Goal: Task Accomplishment & Management: Manage account settings

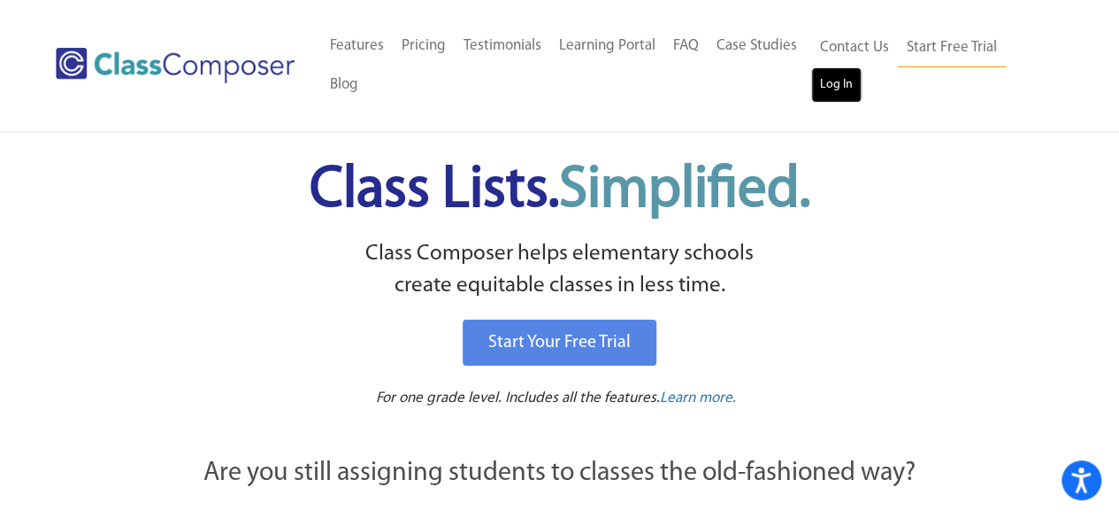
click at [824, 89] on link "Log In" at bounding box center [836, 84] width 50 height 35
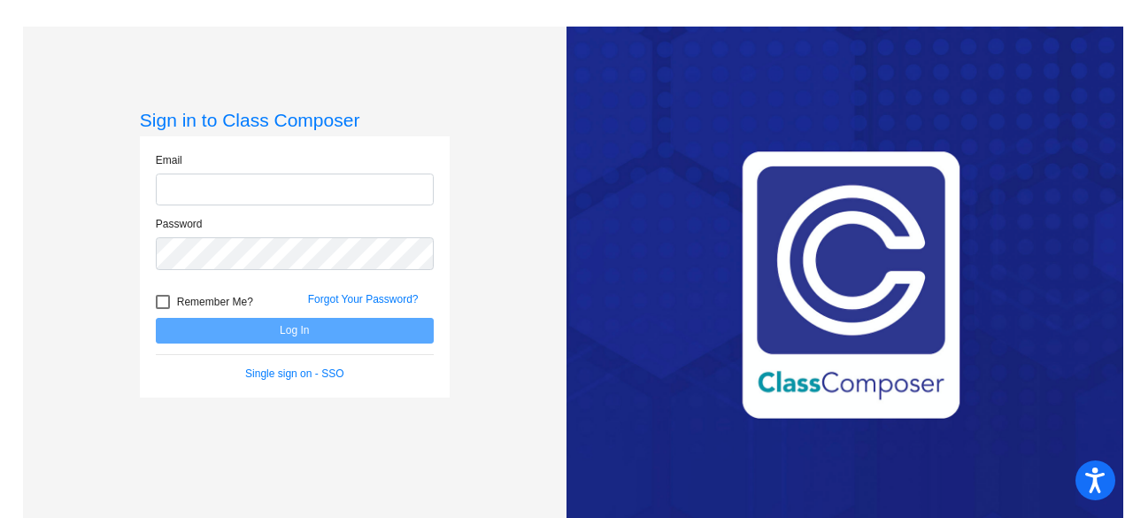
type input "[EMAIL_ADDRESS][DOMAIN_NAME]"
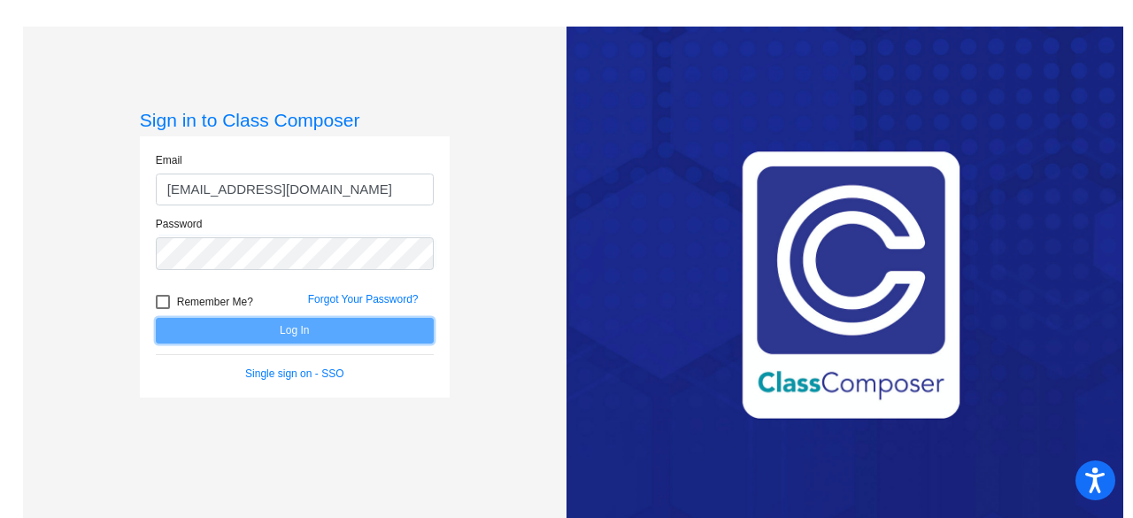
click at [324, 327] on button "Log In" at bounding box center [295, 331] width 278 height 26
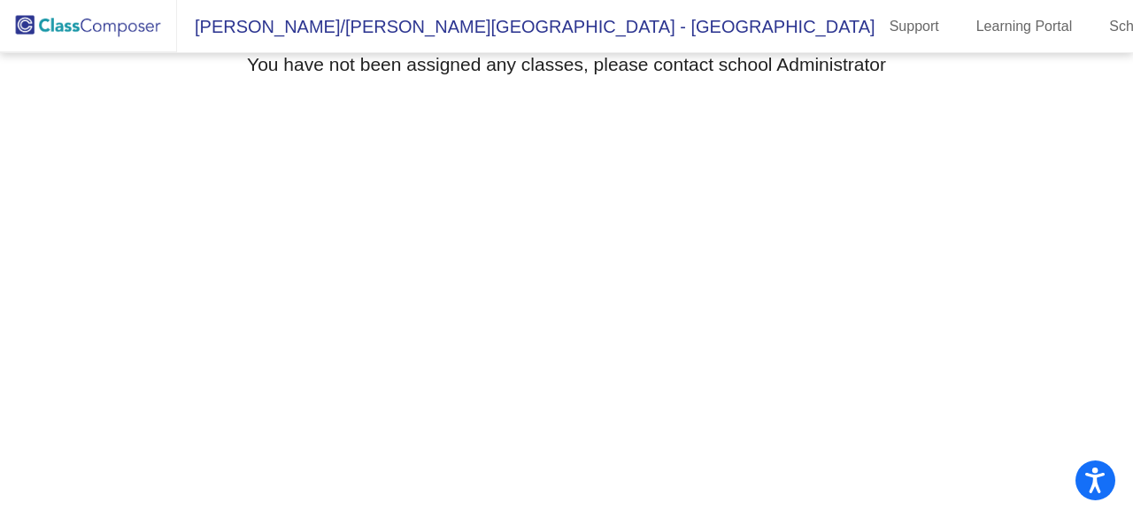
click at [116, 20] on img at bounding box center [88, 26] width 177 height 52
click at [1095, 19] on link "School" at bounding box center [1131, 26] width 72 height 28
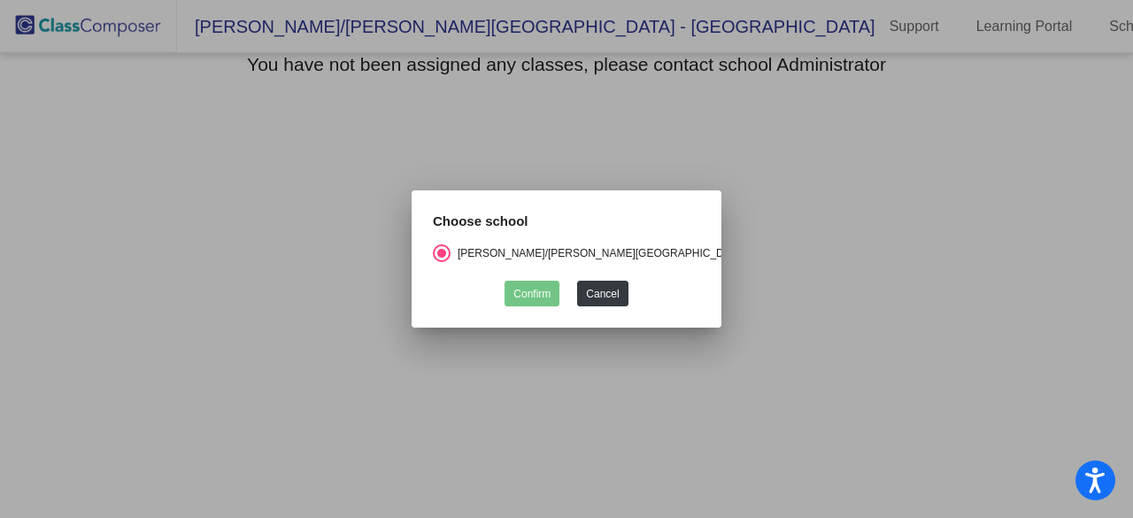
click at [919, 188] on div at bounding box center [566, 259] width 1133 height 518
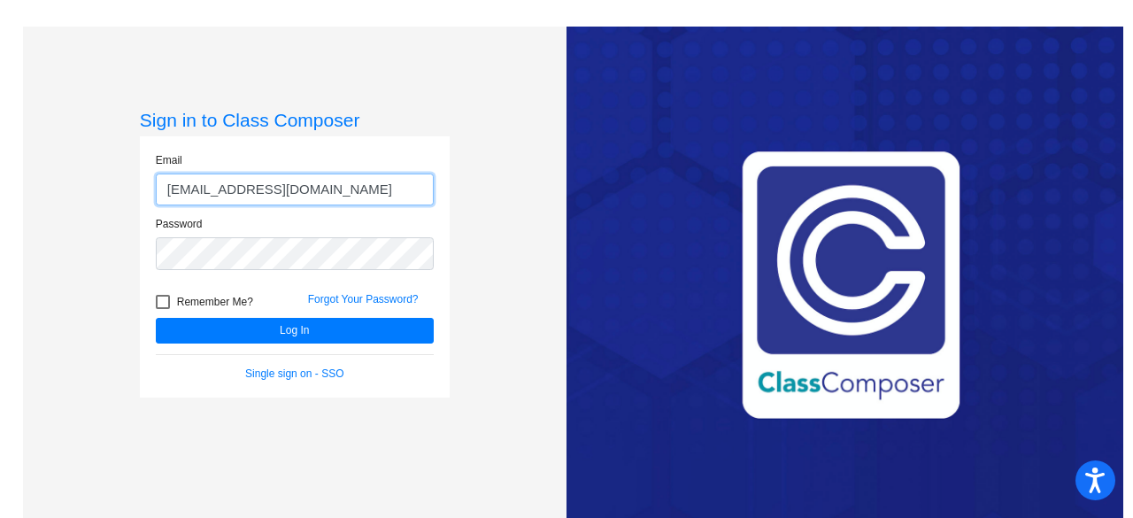
drag, startPoint x: 220, startPoint y: 190, endPoint x: 83, endPoint y: 203, distance: 137.7
click at [83, 203] on div "Sign in to Class Composer Email fredericke@fowlervilleschools.org Password Reme…" at bounding box center [294, 286] width 543 height 518
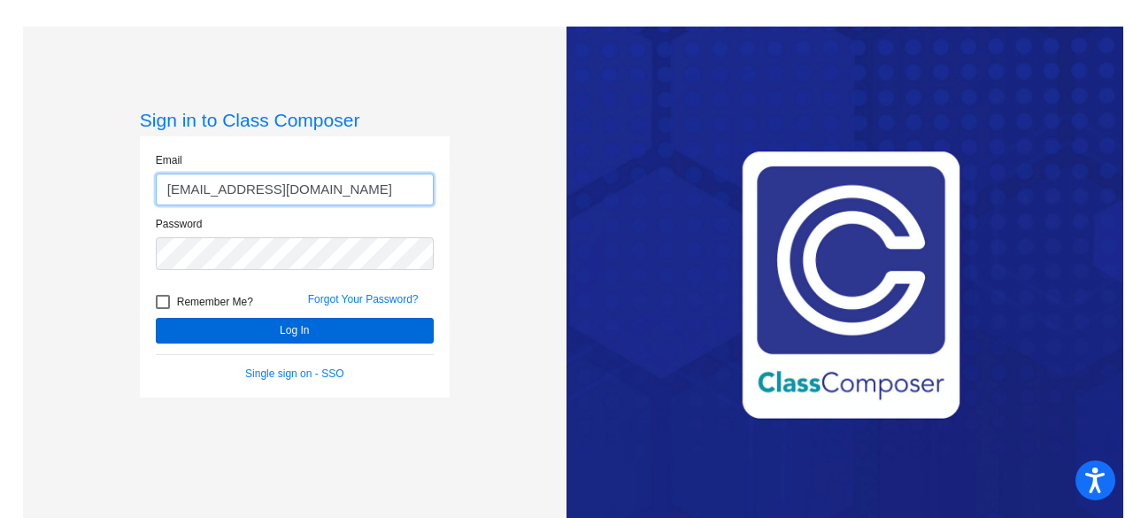
type input "laplanteem@fowlervilleschools.org"
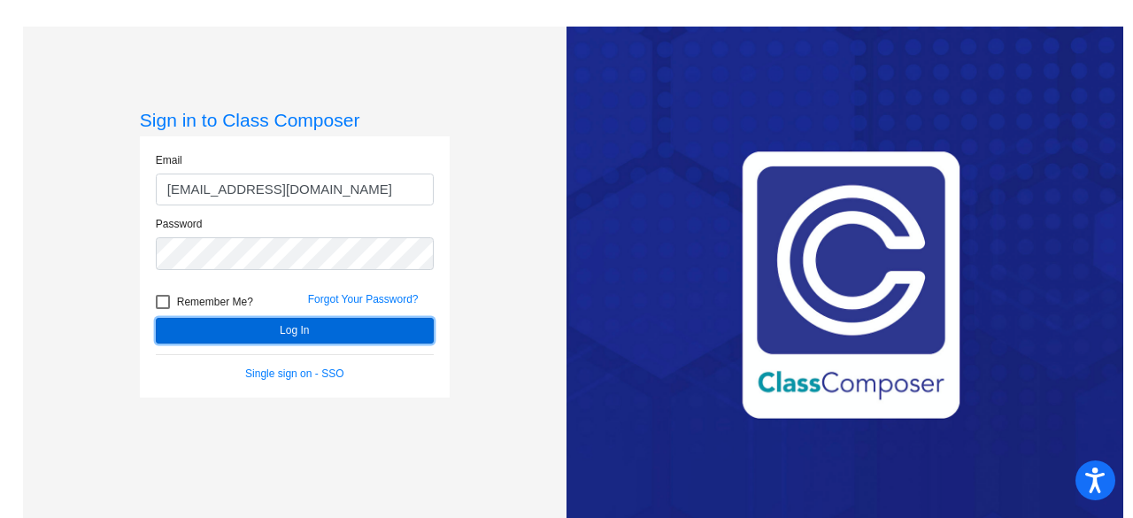
click at [281, 334] on button "Log In" at bounding box center [295, 331] width 278 height 26
